Goal: Information Seeking & Learning: Learn about a topic

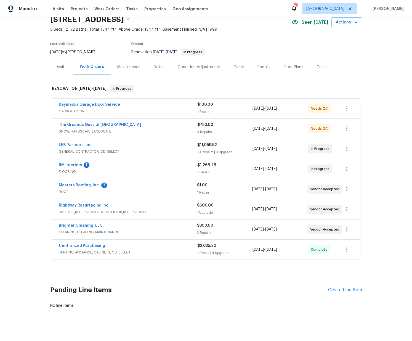
scroll to position [23, 0]
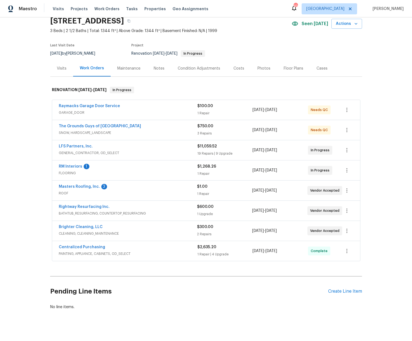
click at [162, 254] on span "PAINTING, APPLIANCE, CABINETS, OD_SELECT" at bounding box center [128, 254] width 139 height 6
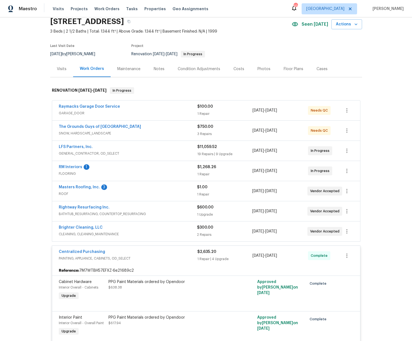
scroll to position [5, 0]
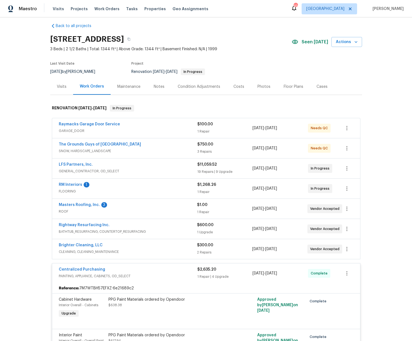
click at [156, 248] on div "Brighter Cleaning, LLC" at bounding box center [128, 246] width 138 height 7
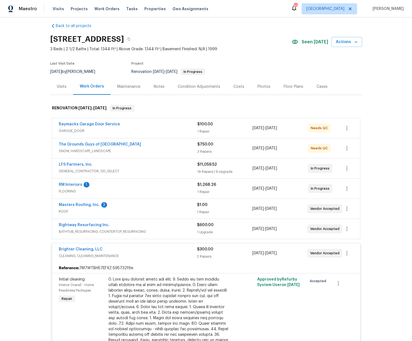
click at [167, 226] on div "Rightway Resurfacing Inc." at bounding box center [128, 225] width 138 height 7
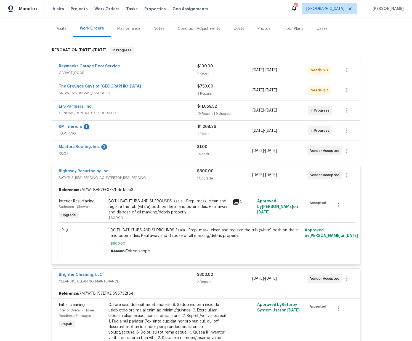
scroll to position [65, 0]
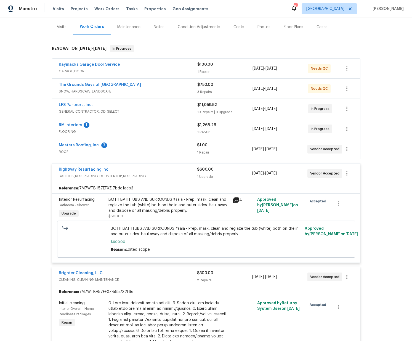
click at [155, 152] on span "ROOF" at bounding box center [128, 152] width 138 height 6
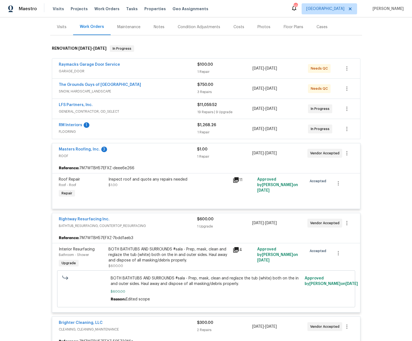
click at [155, 131] on span "FLOORING" at bounding box center [128, 132] width 139 height 6
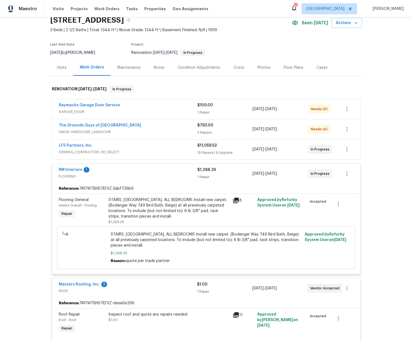
scroll to position [7, 0]
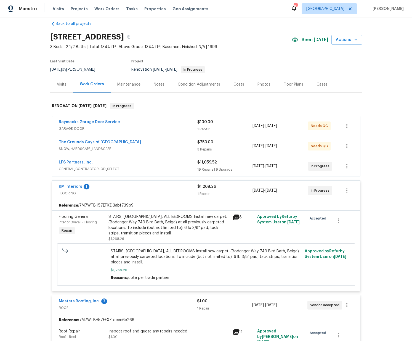
click at [161, 161] on div "LFS Partners, Inc." at bounding box center [128, 163] width 139 height 7
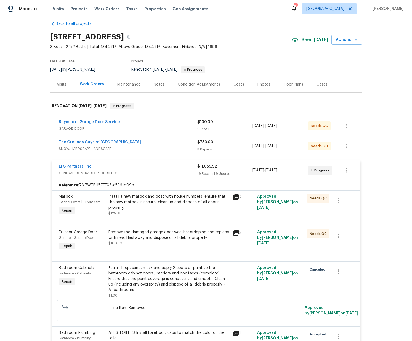
scroll to position [5, 0]
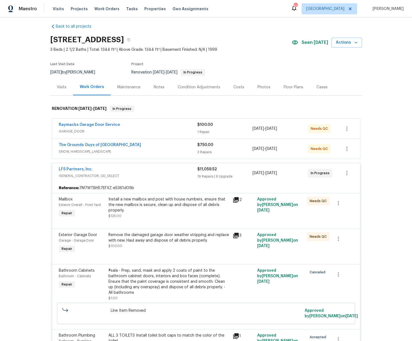
click at [163, 148] on div "The Grounds Guys of Huntersville" at bounding box center [128, 145] width 139 height 7
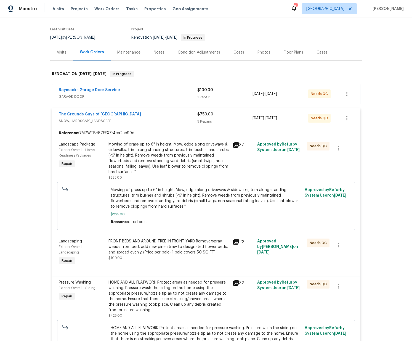
scroll to position [88, 0]
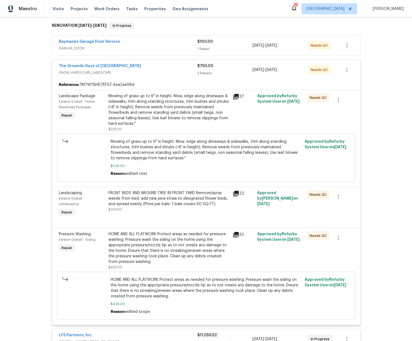
click at [178, 120] on div "Mowing of grass up to 6" in height. Mow, edge along driveways & sidewalks, trim…" at bounding box center [169, 109] width 121 height 33
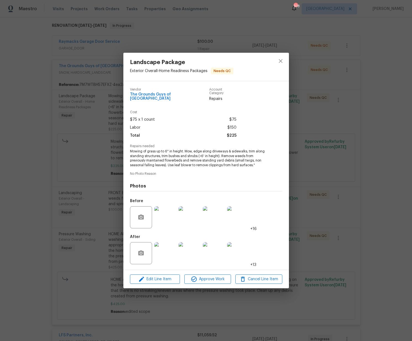
click at [172, 256] on img at bounding box center [165, 253] width 22 height 22
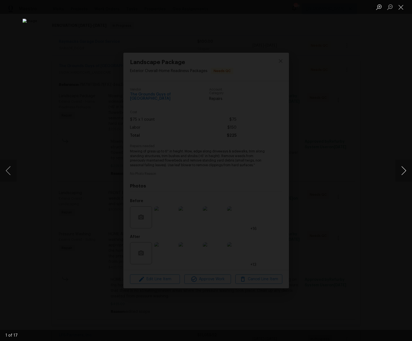
click at [401, 168] on button "Next image" at bounding box center [404, 171] width 17 height 22
click at [400, 168] on button "Next image" at bounding box center [404, 171] width 17 height 22
click at [399, 168] on button "Next image" at bounding box center [404, 171] width 17 height 22
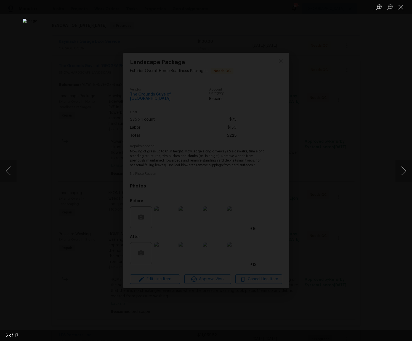
click at [399, 168] on button "Next image" at bounding box center [404, 171] width 17 height 22
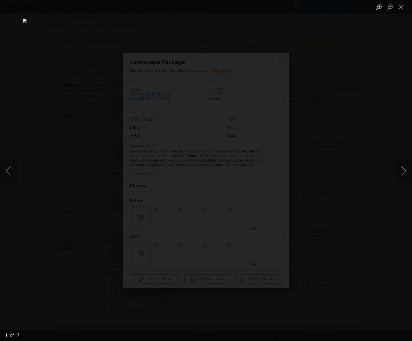
click at [399, 168] on button "Next image" at bounding box center [404, 171] width 17 height 22
click at [398, 168] on button "Next image" at bounding box center [404, 171] width 17 height 22
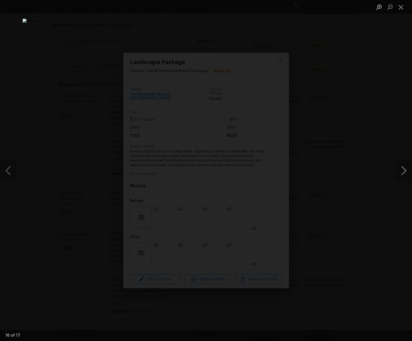
click at [398, 168] on button "Next image" at bounding box center [404, 171] width 17 height 22
click at [364, 156] on div "Lightbox" at bounding box center [206, 170] width 412 height 341
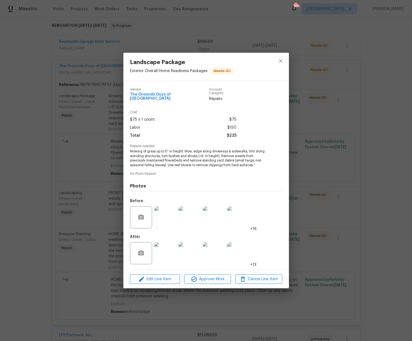
click at [158, 249] on img at bounding box center [165, 253] width 22 height 22
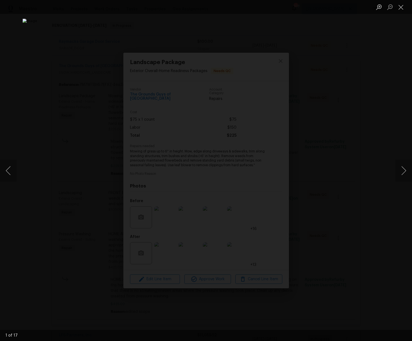
click at [348, 104] on div "Lightbox" at bounding box center [206, 170] width 412 height 341
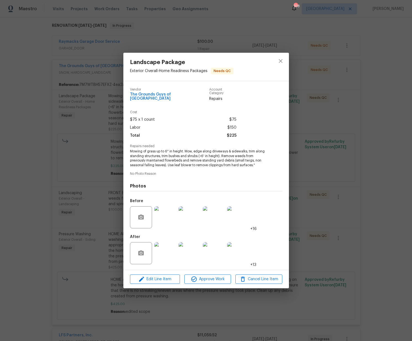
click at [161, 214] on img at bounding box center [165, 217] width 22 height 22
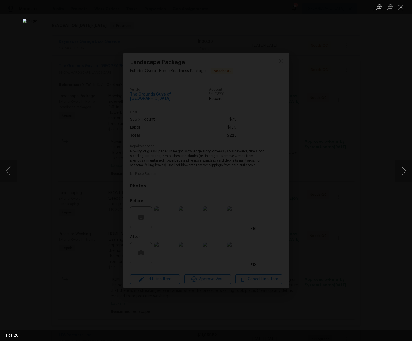
click at [406, 166] on button "Next image" at bounding box center [404, 171] width 17 height 22
click at [406, 167] on button "Next image" at bounding box center [404, 171] width 17 height 22
click at [405, 166] on button "Next image" at bounding box center [404, 171] width 17 height 22
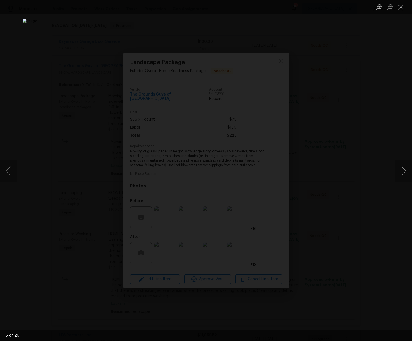
click at [405, 166] on button "Next image" at bounding box center [404, 171] width 17 height 22
click at [12, 170] on button "Previous image" at bounding box center [8, 171] width 17 height 22
click at [399, 168] on button "Next image" at bounding box center [404, 171] width 17 height 22
click at [398, 168] on button "Next image" at bounding box center [404, 171] width 17 height 22
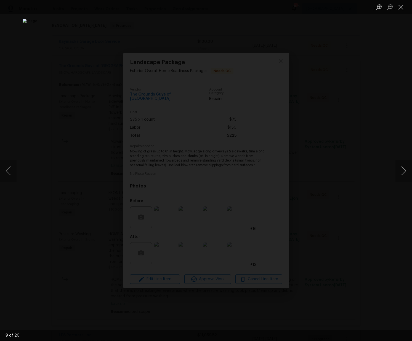
click at [398, 168] on button "Next image" at bounding box center [404, 171] width 17 height 22
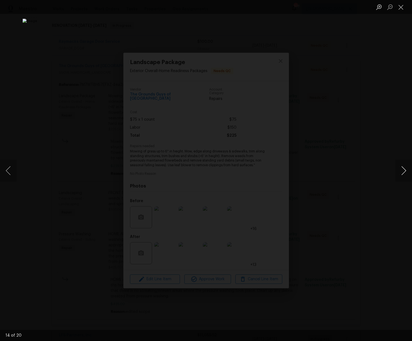
click at [398, 168] on button "Next image" at bounding box center [404, 171] width 17 height 22
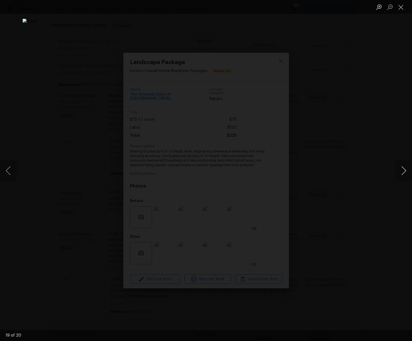
click at [398, 168] on button "Next image" at bounding box center [404, 171] width 17 height 22
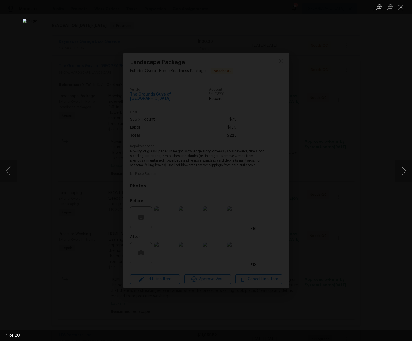
click at [398, 168] on button "Next image" at bounding box center [404, 171] width 17 height 22
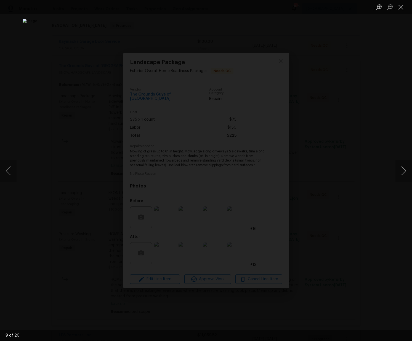
click at [398, 168] on button "Next image" at bounding box center [404, 171] width 17 height 22
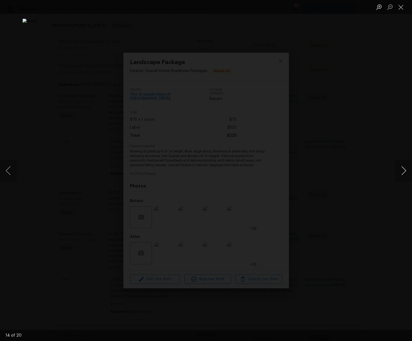
click at [398, 168] on button "Next image" at bounding box center [404, 171] width 17 height 22
click at [371, 133] on div "Lightbox" at bounding box center [206, 170] width 412 height 341
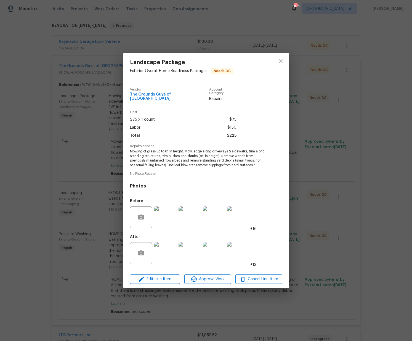
click at [162, 256] on img at bounding box center [165, 253] width 22 height 22
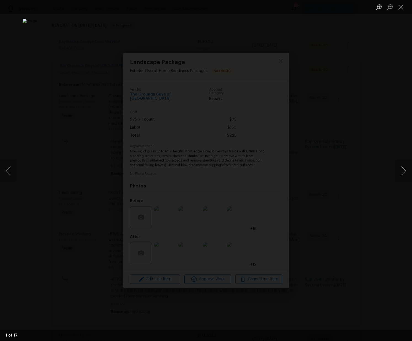
click at [406, 170] on button "Next image" at bounding box center [404, 171] width 17 height 22
click at [405, 170] on button "Next image" at bounding box center [404, 171] width 17 height 22
click at [404, 170] on button "Next image" at bounding box center [404, 171] width 17 height 22
click at [12, 172] on button "Previous image" at bounding box center [8, 171] width 17 height 22
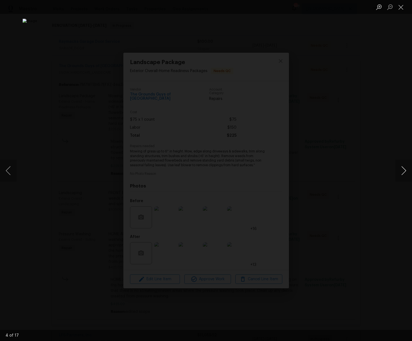
click at [404, 171] on button "Next image" at bounding box center [404, 171] width 17 height 22
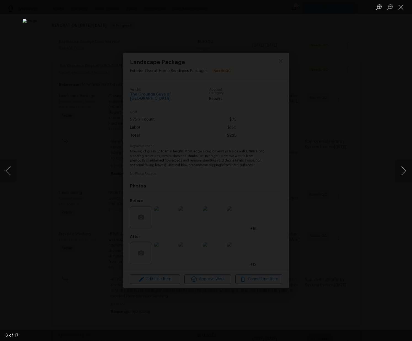
click at [404, 171] on button "Next image" at bounding box center [404, 171] width 17 height 22
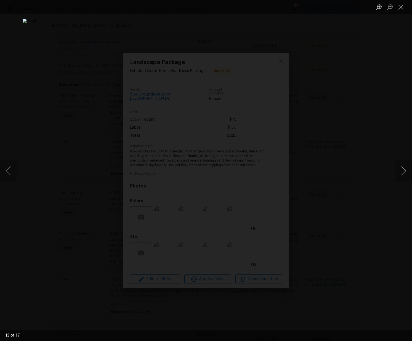
click at [404, 171] on button "Next image" at bounding box center [404, 171] width 17 height 22
click at [10, 162] on button "Previous image" at bounding box center [8, 171] width 17 height 22
click at [7, 170] on button "Previous image" at bounding box center [8, 171] width 17 height 22
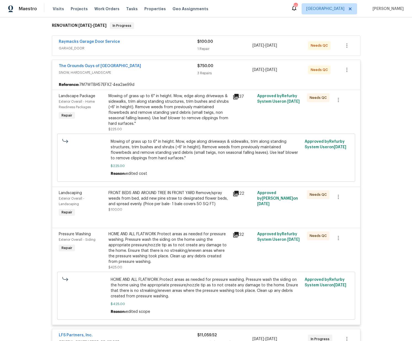
click at [170, 101] on div "Mowing of grass up to 6" in height. Mow, edge along driveways & sidewalks, trim…" at bounding box center [169, 109] width 121 height 33
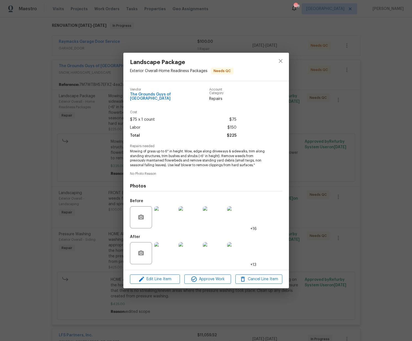
click at [162, 220] on img at bounding box center [165, 217] width 22 height 22
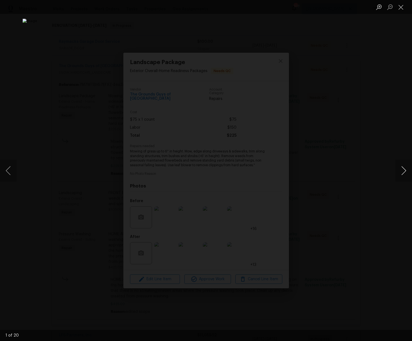
click at [397, 166] on button "Next image" at bounding box center [404, 171] width 17 height 22
click at [407, 178] on button "Next image" at bounding box center [404, 171] width 17 height 22
click at [408, 175] on button "Next image" at bounding box center [404, 171] width 17 height 22
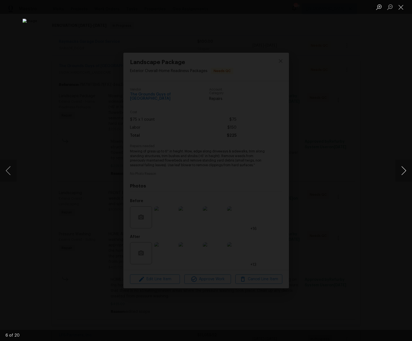
click at [408, 175] on button "Next image" at bounding box center [404, 171] width 17 height 22
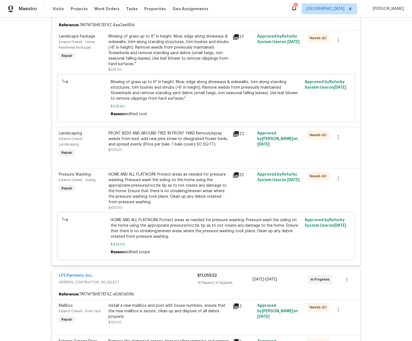
scroll to position [153, 0]
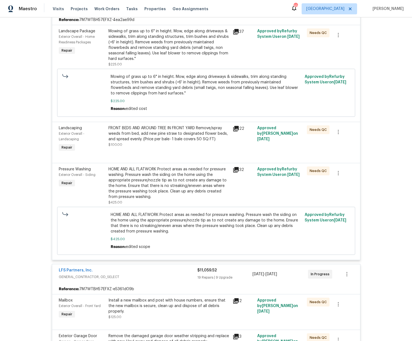
click at [168, 175] on div "HOME AND ALL FLATWORK Protect areas as needed for pressure washing. Pressure wa…" at bounding box center [169, 183] width 121 height 33
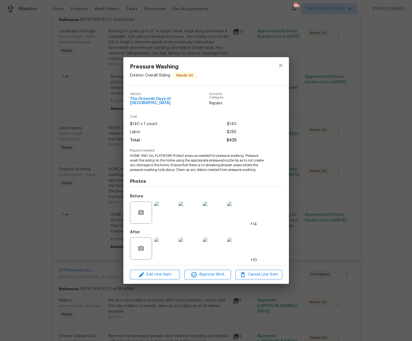
click at [162, 217] on img at bounding box center [165, 213] width 22 height 22
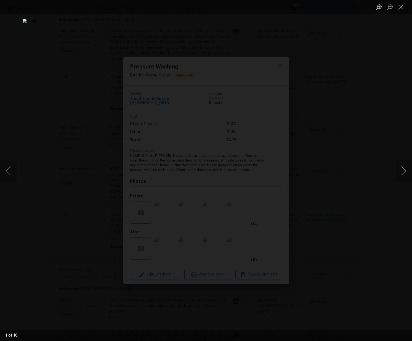
click at [410, 161] on button "Next image" at bounding box center [404, 171] width 17 height 22
click at [409, 161] on button "Next image" at bounding box center [404, 171] width 17 height 22
click at [410, 161] on button "Next image" at bounding box center [404, 171] width 17 height 22
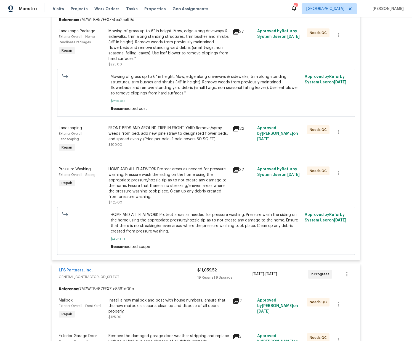
click at [145, 180] on div "HOME AND ALL FLATWORK Protect areas as needed for pressure washing. Pressure wa…" at bounding box center [169, 183] width 121 height 33
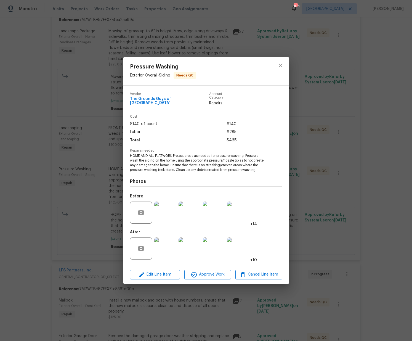
click at [171, 241] on img at bounding box center [165, 249] width 22 height 22
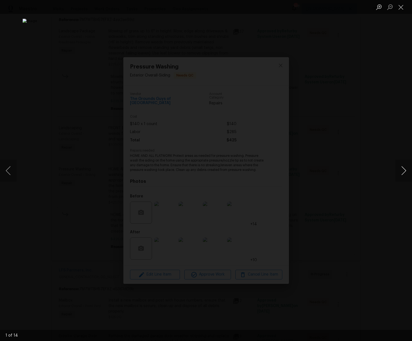
click at [407, 166] on button "Next image" at bounding box center [404, 171] width 17 height 22
click at [407, 167] on button "Next image" at bounding box center [404, 171] width 17 height 22
click at [8, 168] on button "Previous image" at bounding box center [8, 171] width 17 height 22
click at [405, 169] on button "Next image" at bounding box center [404, 171] width 17 height 22
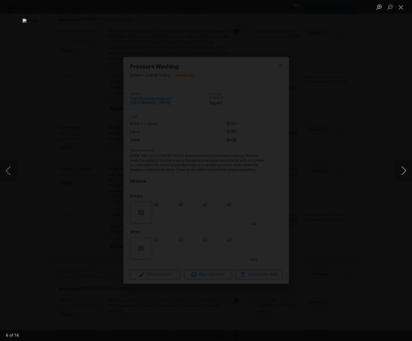
click at [404, 172] on button "Next image" at bounding box center [404, 171] width 17 height 22
click at [404, 173] on button "Next image" at bounding box center [404, 171] width 17 height 22
click at [403, 173] on button "Next image" at bounding box center [404, 171] width 17 height 22
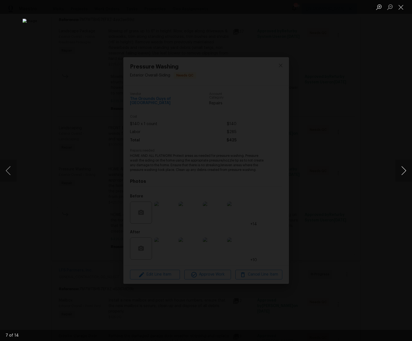
click at [403, 173] on button "Next image" at bounding box center [404, 171] width 17 height 22
click at [402, 173] on button "Next image" at bounding box center [404, 171] width 17 height 22
click at [401, 173] on button "Next image" at bounding box center [404, 171] width 17 height 22
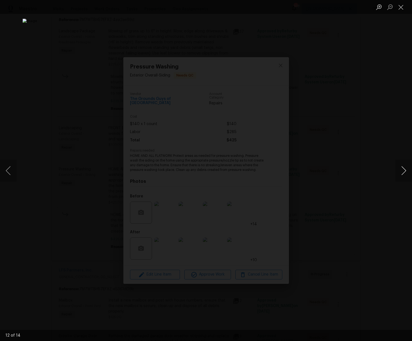
click at [401, 173] on button "Next image" at bounding box center [404, 171] width 17 height 22
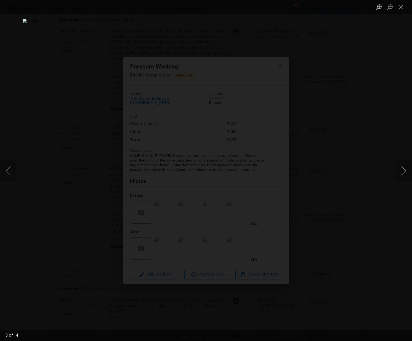
click at [401, 173] on button "Next image" at bounding box center [404, 171] width 17 height 22
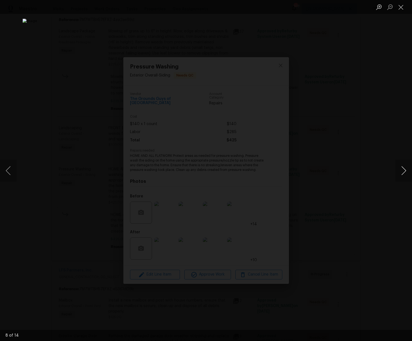
click at [401, 173] on button "Next image" at bounding box center [404, 171] width 17 height 22
click at [12, 164] on button "Previous image" at bounding box center [8, 171] width 17 height 22
click at [10, 168] on button "Previous image" at bounding box center [8, 171] width 17 height 22
click at [10, 169] on button "Previous image" at bounding box center [8, 171] width 17 height 22
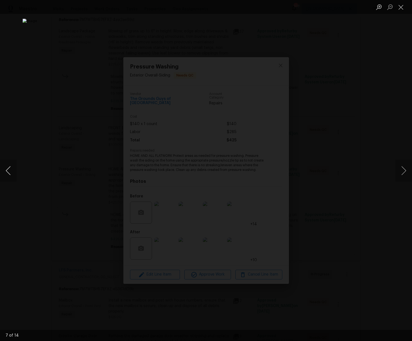
click at [10, 169] on button "Previous image" at bounding box center [8, 171] width 17 height 22
click at [356, 124] on div "Lightbox" at bounding box center [206, 170] width 412 height 341
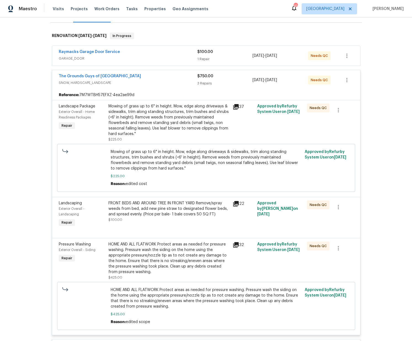
scroll to position [75, 0]
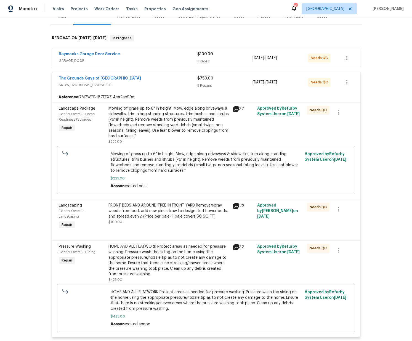
click at [168, 124] on div "Mowing of grass up to 6" in height. Mow, edge along driveways & sidewalks, trim…" at bounding box center [169, 122] width 121 height 33
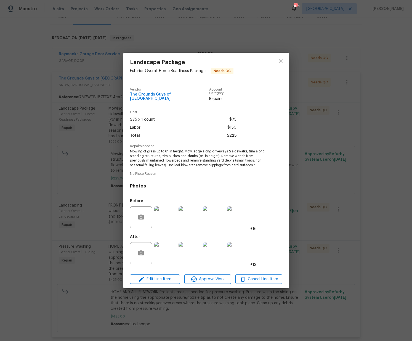
click at [173, 251] on img at bounding box center [165, 253] width 22 height 22
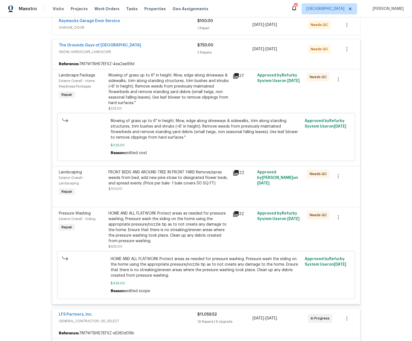
scroll to position [109, 0]
click at [170, 226] on div "HOME AND ALL FLATWORK Protect areas as needed for pressure washing. Pressure wa…" at bounding box center [169, 226] width 121 height 33
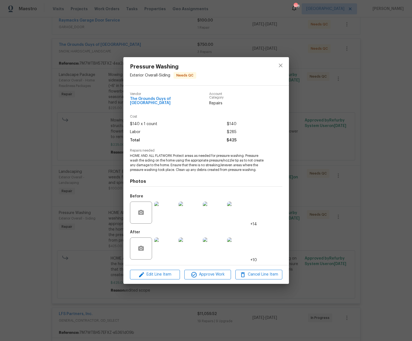
click at [167, 246] on img at bounding box center [165, 249] width 22 height 22
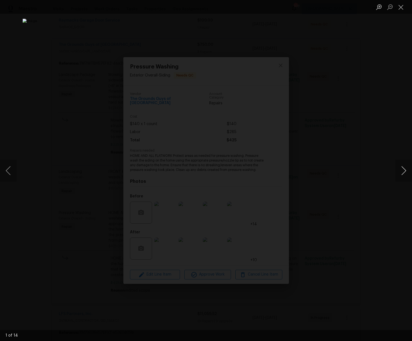
click at [406, 174] on button "Next image" at bounding box center [404, 171] width 17 height 22
drag, startPoint x: 10, startPoint y: 171, endPoint x: 57, endPoint y: 162, distance: 48.1
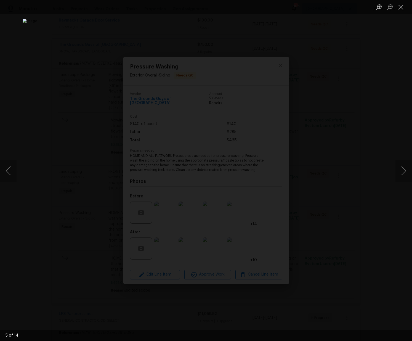
click at [10, 171] on button "Previous image" at bounding box center [8, 171] width 17 height 22
click at [407, 75] on div "Lightbox" at bounding box center [206, 170] width 412 height 341
drag, startPoint x: 402, startPoint y: 9, endPoint x: 401, endPoint y: 12, distance: 3.2
click at [402, 9] on button "Close lightbox" at bounding box center [401, 7] width 11 height 10
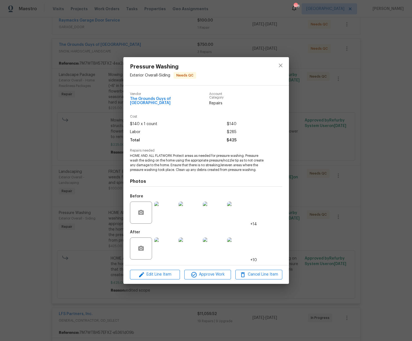
click at [168, 211] on img at bounding box center [165, 213] width 22 height 22
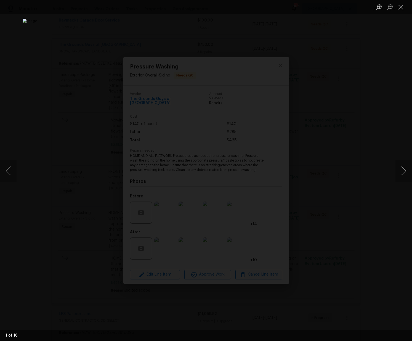
click at [403, 173] on button "Next image" at bounding box center [404, 171] width 17 height 22
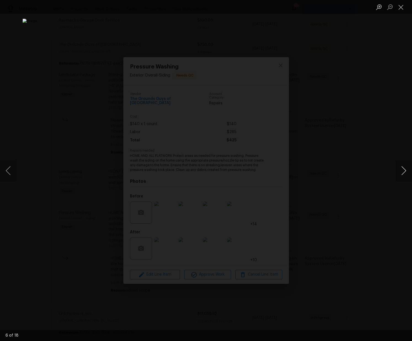
click at [403, 173] on button "Next image" at bounding box center [404, 171] width 17 height 22
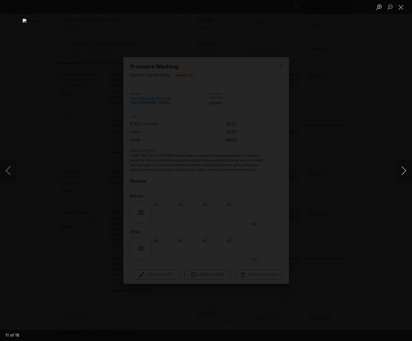
click at [403, 173] on button "Next image" at bounding box center [404, 171] width 17 height 22
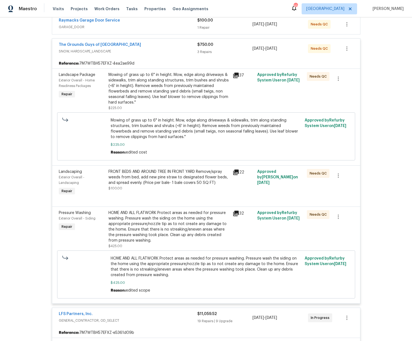
click at [183, 191] on div "FRONT BEDS AND AROUND TREE IN FRONT YARD Remove/spray weeds from bed, add new p…" at bounding box center [169, 182] width 124 height 31
click at [164, 222] on div "HOME AND ALL FLATWORK Protect areas as needed for pressure washing. Pressure wa…" at bounding box center [169, 226] width 121 height 33
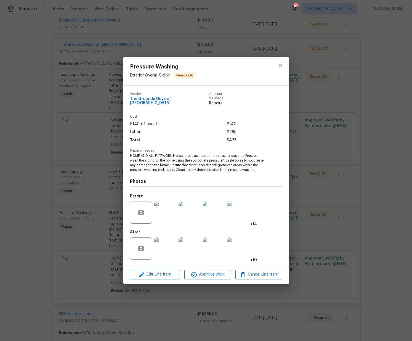
click at [304, 159] on div "Pressure Washing Exterior Overall - Siding Needs QC Vendor The Grounds Guys of …" at bounding box center [206, 170] width 412 height 341
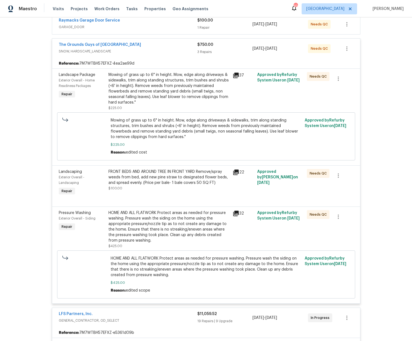
click at [167, 186] on div "FRONT BEDS AND AROUND TREE IN FRONT YARD Remove/spray weeds from bed, add new p…" at bounding box center [169, 180] width 121 height 22
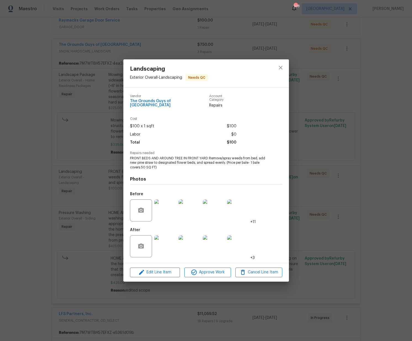
click at [168, 209] on img at bounding box center [165, 210] width 22 height 22
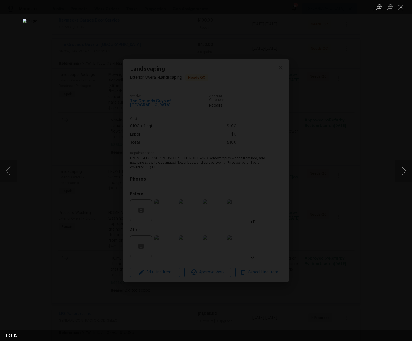
click at [408, 169] on button "Next image" at bounding box center [404, 171] width 17 height 22
click at [407, 169] on button "Next image" at bounding box center [404, 171] width 17 height 22
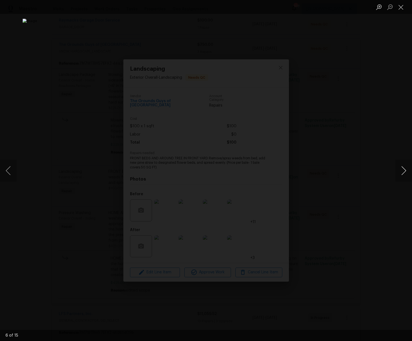
click at [407, 169] on button "Next image" at bounding box center [404, 171] width 17 height 22
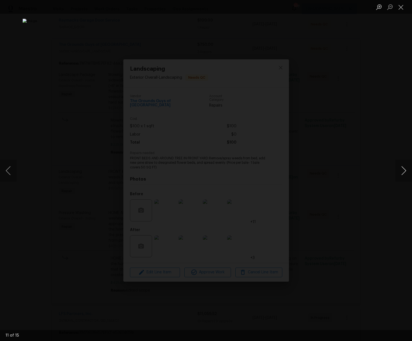
click at [407, 169] on button "Next image" at bounding box center [404, 171] width 17 height 22
click at [403, 168] on button "Next image" at bounding box center [404, 171] width 17 height 22
click at [402, 168] on button "Next image" at bounding box center [404, 171] width 17 height 22
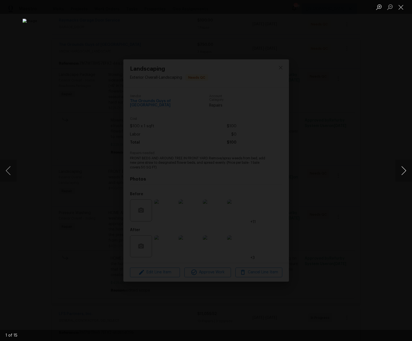
click at [402, 168] on button "Next image" at bounding box center [404, 171] width 17 height 22
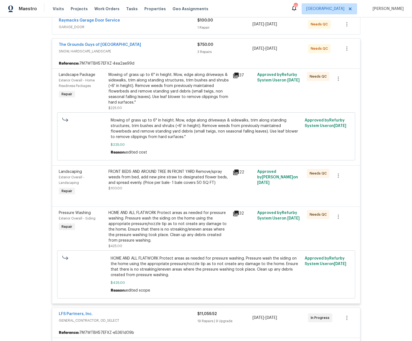
click at [178, 183] on div "FRONT BEDS AND AROUND TREE IN FRONT YARD Remove/spray weeds from bed, add new p…" at bounding box center [169, 177] width 121 height 17
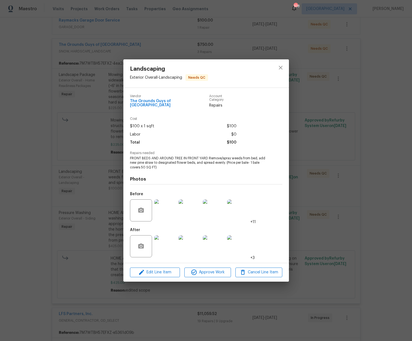
click at [161, 248] on img at bounding box center [165, 246] width 22 height 22
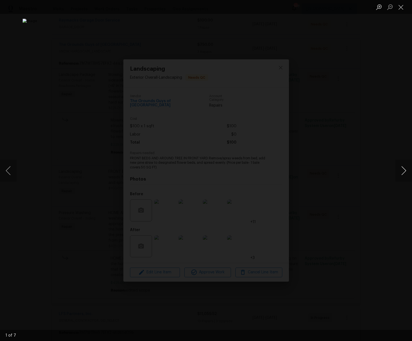
click at [401, 175] on button "Next image" at bounding box center [404, 171] width 17 height 22
click at [401, 174] on button "Next image" at bounding box center [404, 171] width 17 height 22
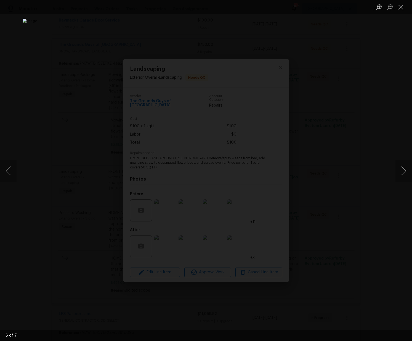
click at [401, 174] on button "Next image" at bounding box center [404, 171] width 17 height 22
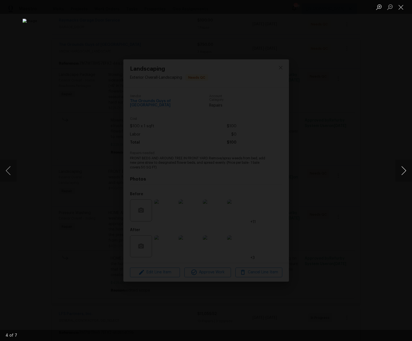
click at [401, 174] on button "Next image" at bounding box center [404, 171] width 17 height 22
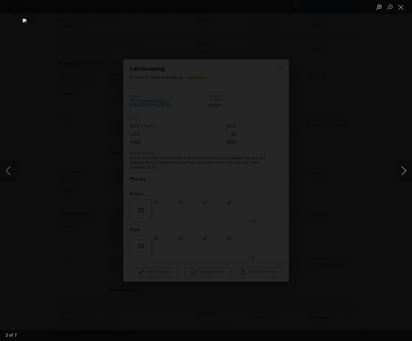
click at [401, 174] on button "Next image" at bounding box center [404, 171] width 17 height 22
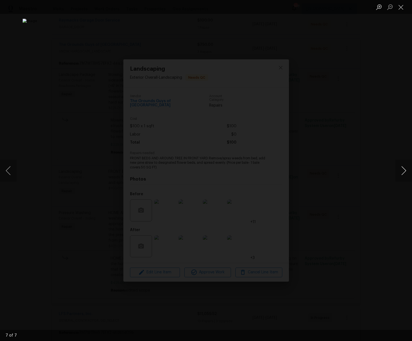
click at [401, 174] on button "Next image" at bounding box center [404, 171] width 17 height 22
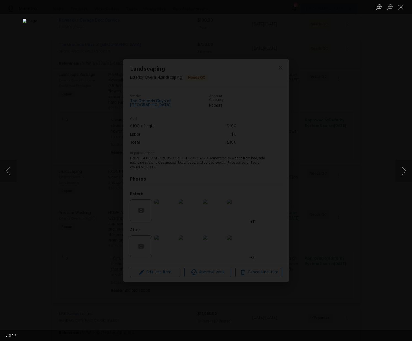
click at [401, 174] on button "Next image" at bounding box center [404, 171] width 17 height 22
drag, startPoint x: 393, startPoint y: 172, endPoint x: 384, endPoint y: 183, distance: 13.7
click at [393, 173] on div "Lightbox" at bounding box center [206, 170] width 412 height 341
